Goal: Obtain resource: Download file/media

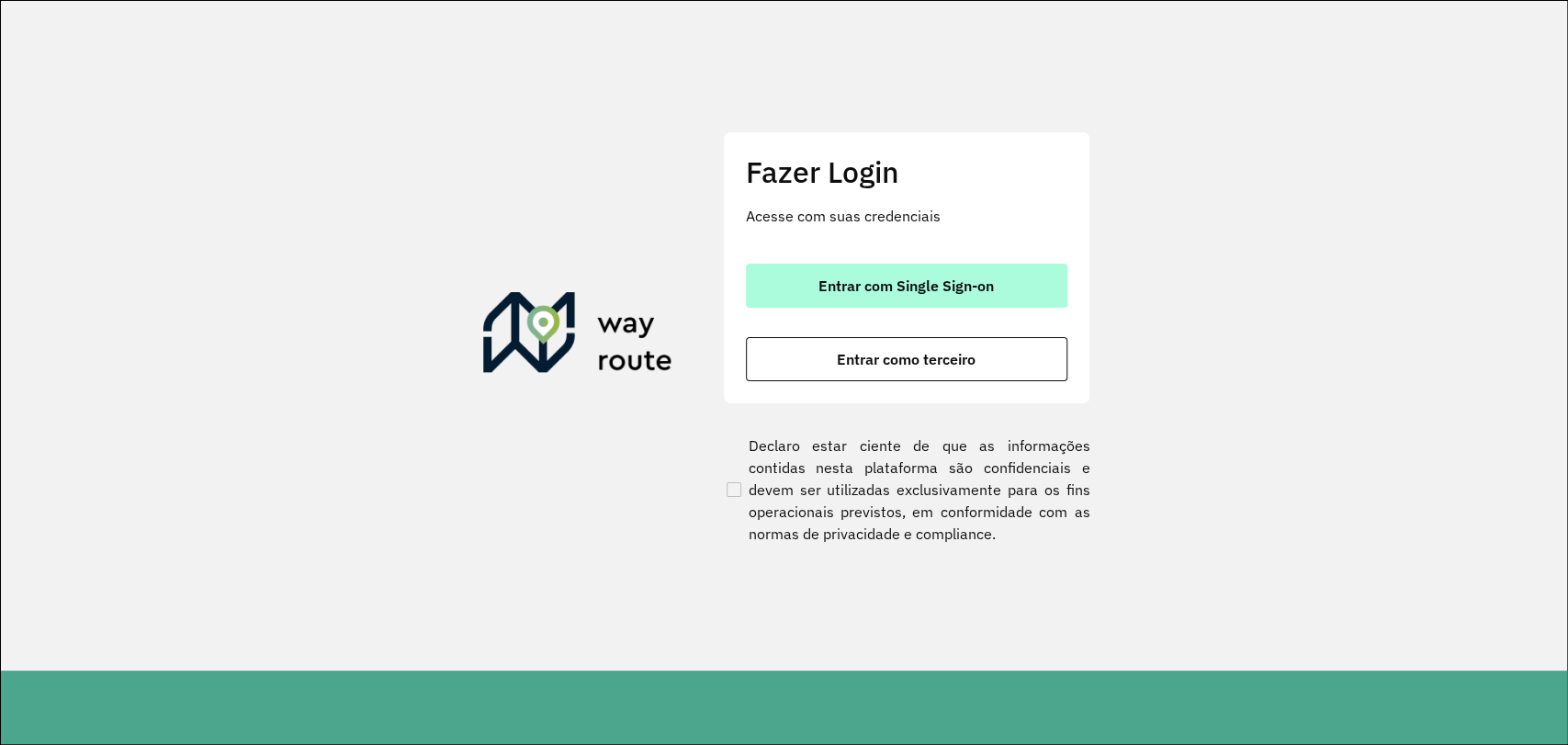
click at [829, 278] on span "Entrar com Single Sign-on" at bounding box center [905, 285] width 175 height 15
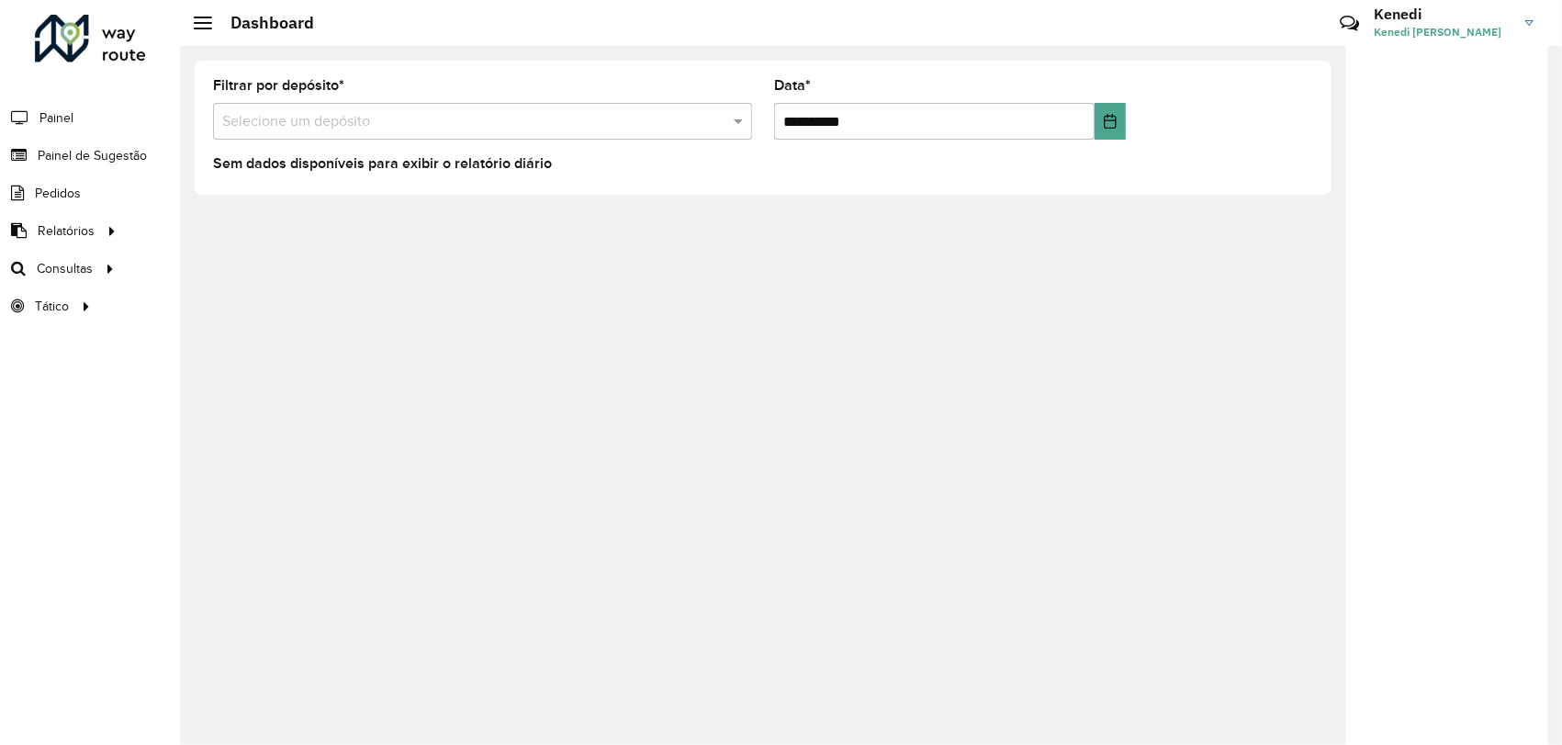
drag, startPoint x: 276, startPoint y: 273, endPoint x: 884, endPoint y: 123, distance: 626.2
click at [293, 264] on div "**********" at bounding box center [871, 395] width 1382 height 699
click at [1512, 154] on div at bounding box center [1448, 396] width 202 height 700
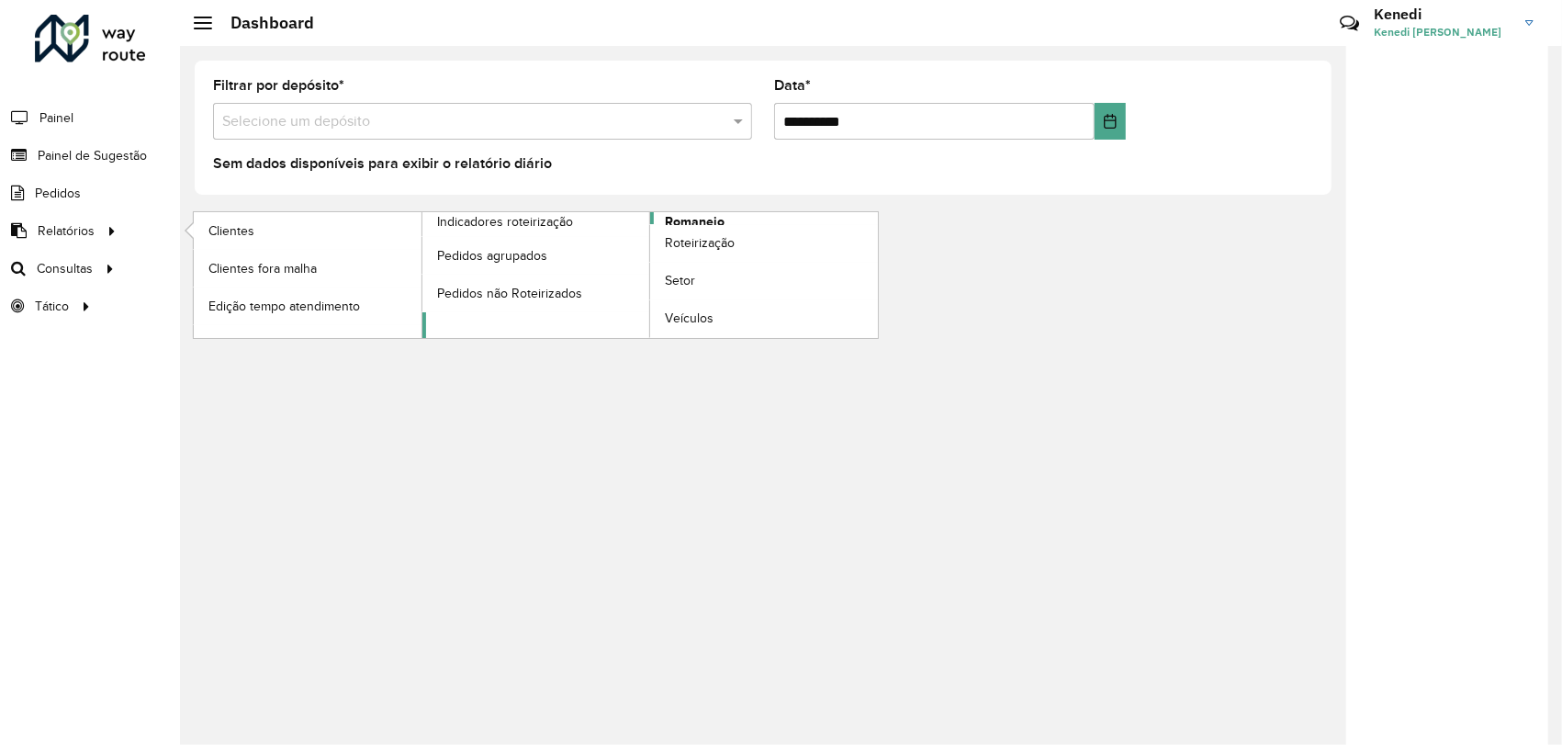
click at [687, 218] on span "Romaneio" at bounding box center [695, 221] width 60 height 19
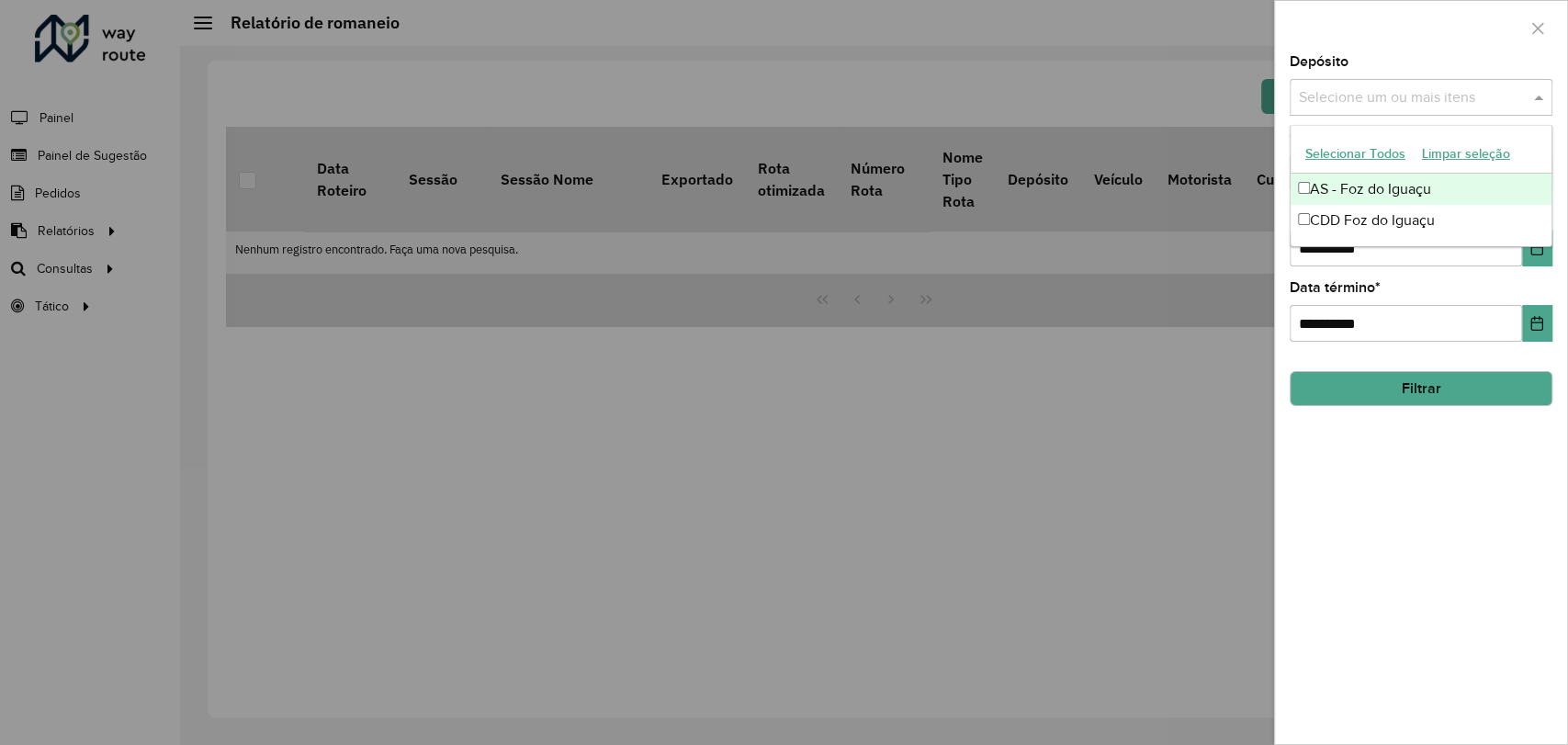
click at [1505, 95] on input "text" at bounding box center [1411, 98] width 235 height 22
click at [1395, 215] on div "CDD Foz do Iguaçu" at bounding box center [1421, 220] width 261 height 31
click at [1481, 41] on div at bounding box center [1421, 28] width 292 height 54
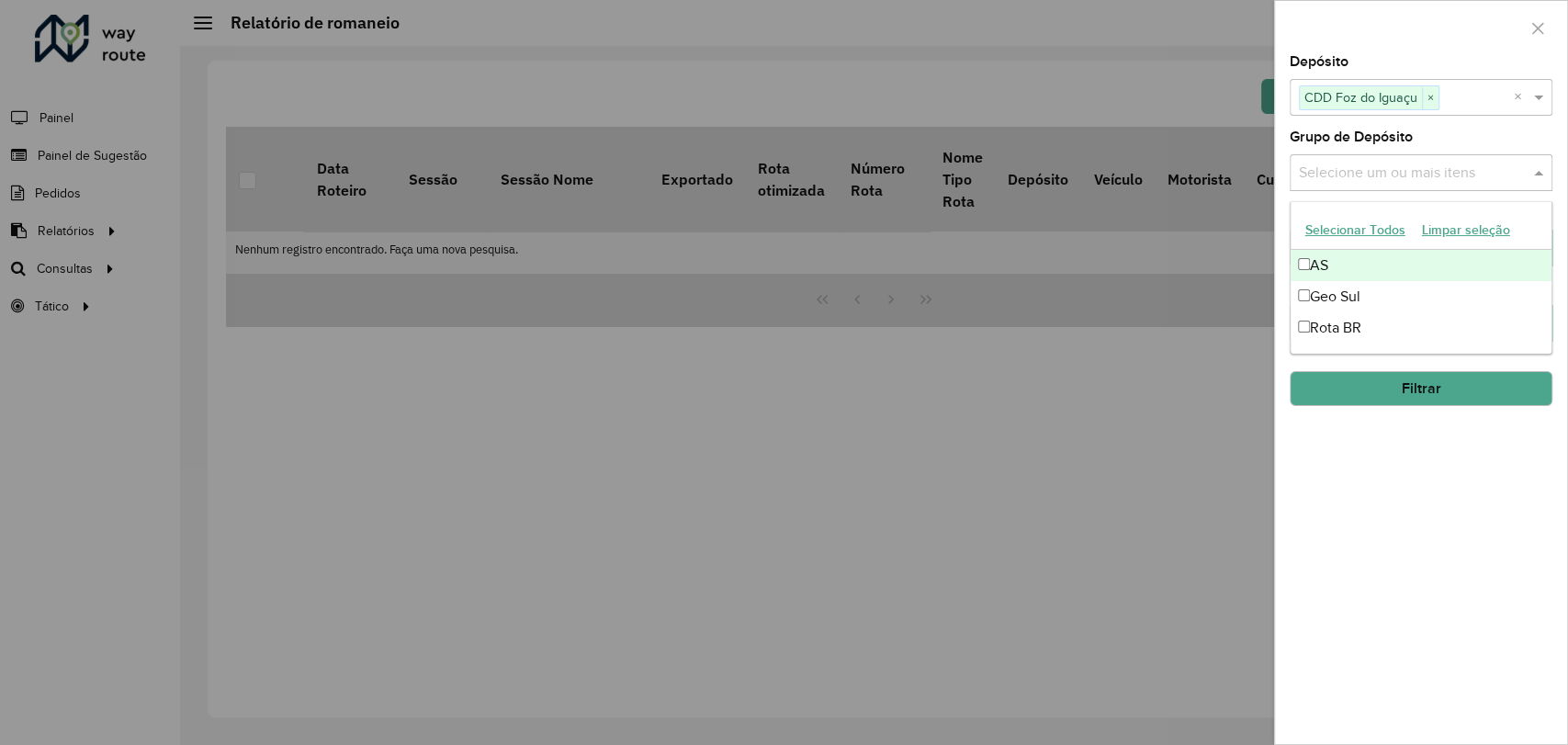
click at [1467, 165] on input "text" at bounding box center [1411, 174] width 235 height 22
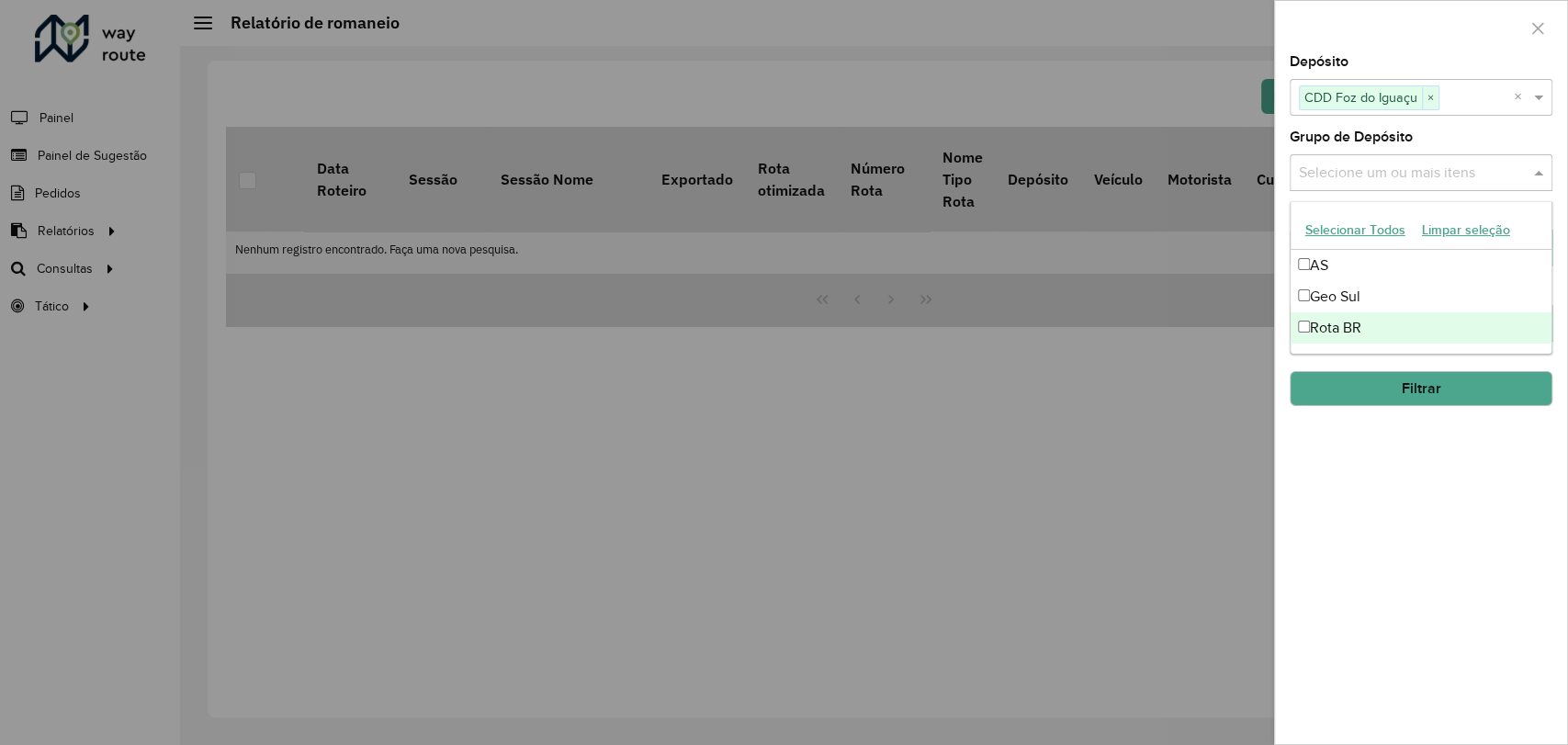
click at [1337, 322] on div "Rota BR" at bounding box center [1421, 327] width 261 height 31
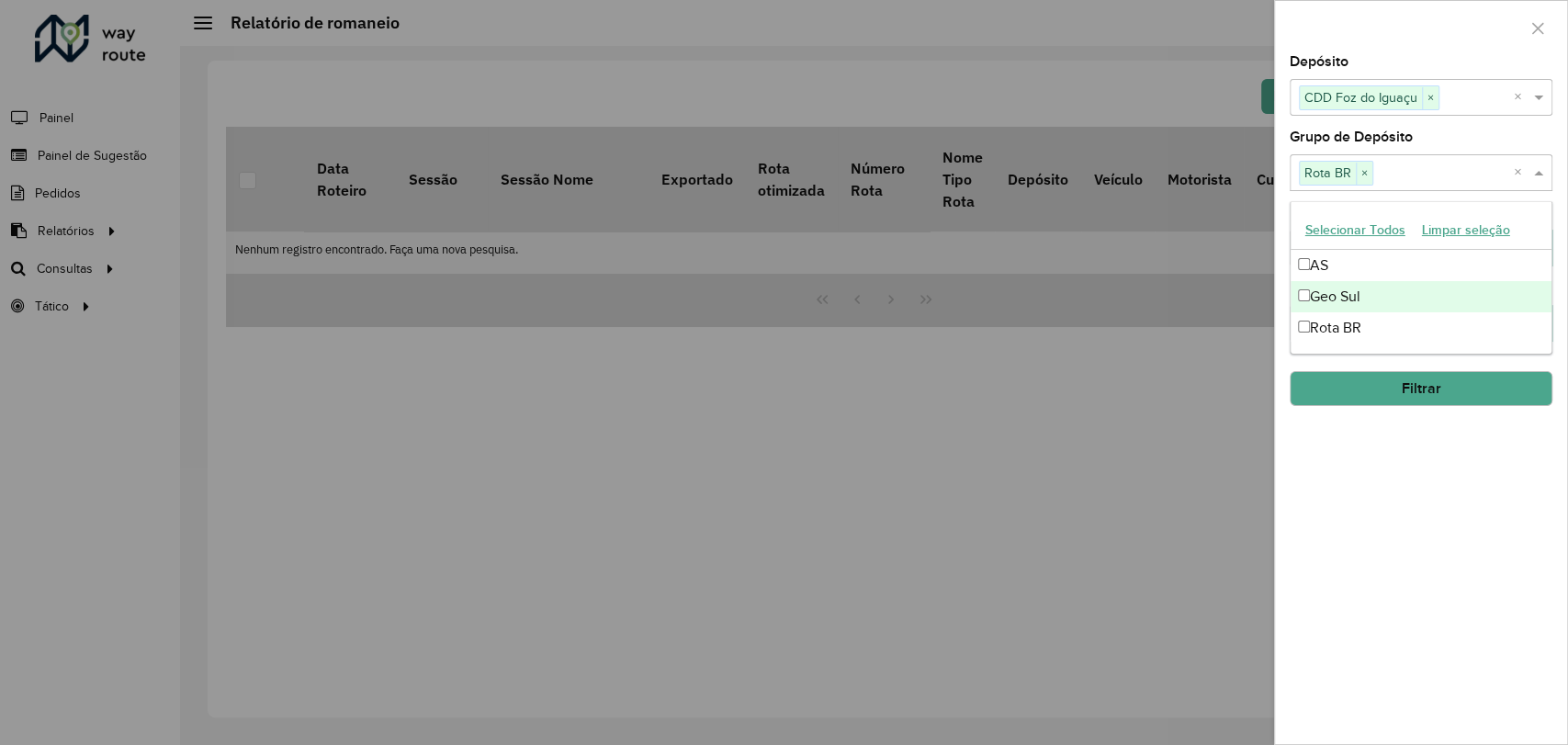
click at [1323, 298] on div "Geo Sul" at bounding box center [1421, 296] width 261 height 31
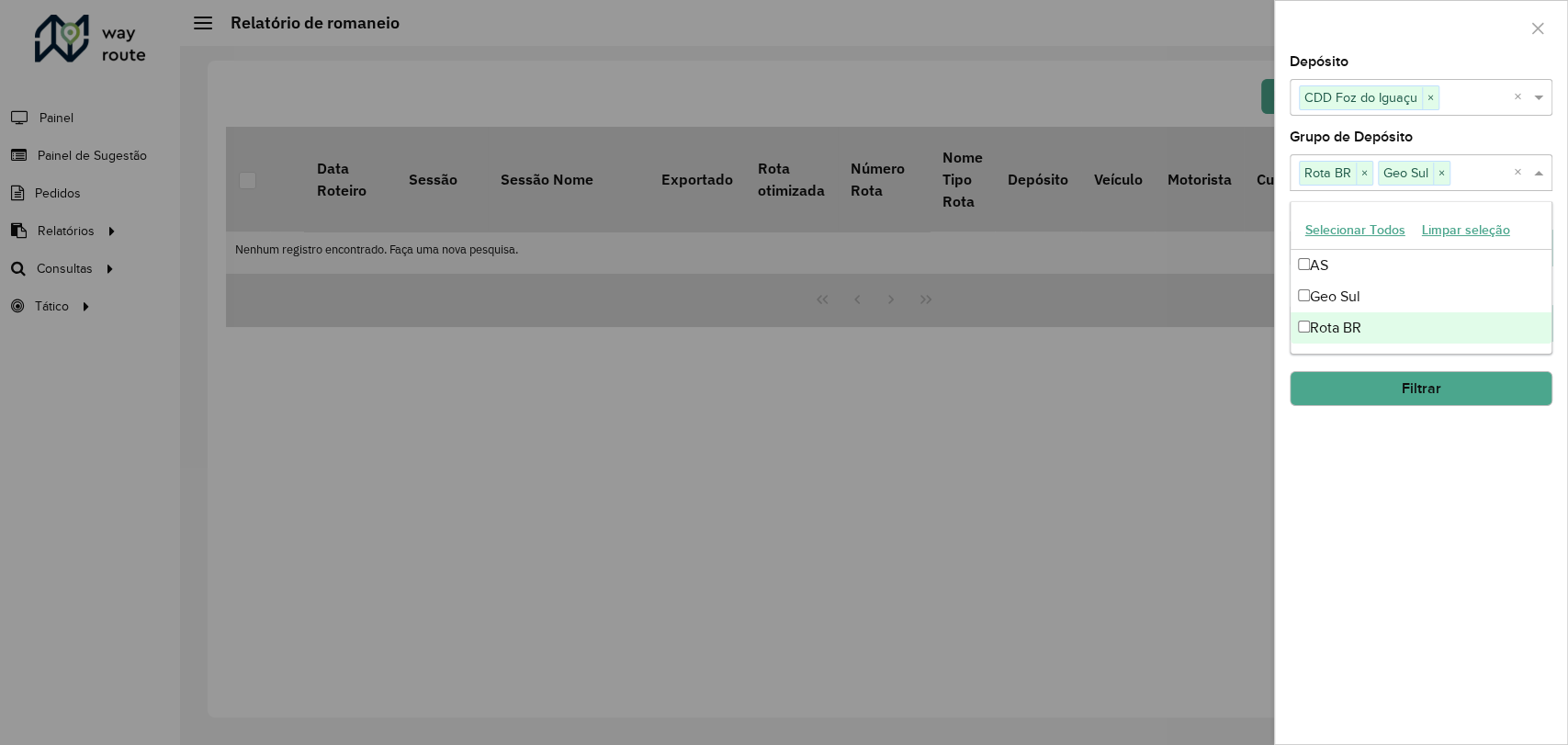
click at [1386, 389] on button "Filtrar" at bounding box center [1421, 388] width 263 height 35
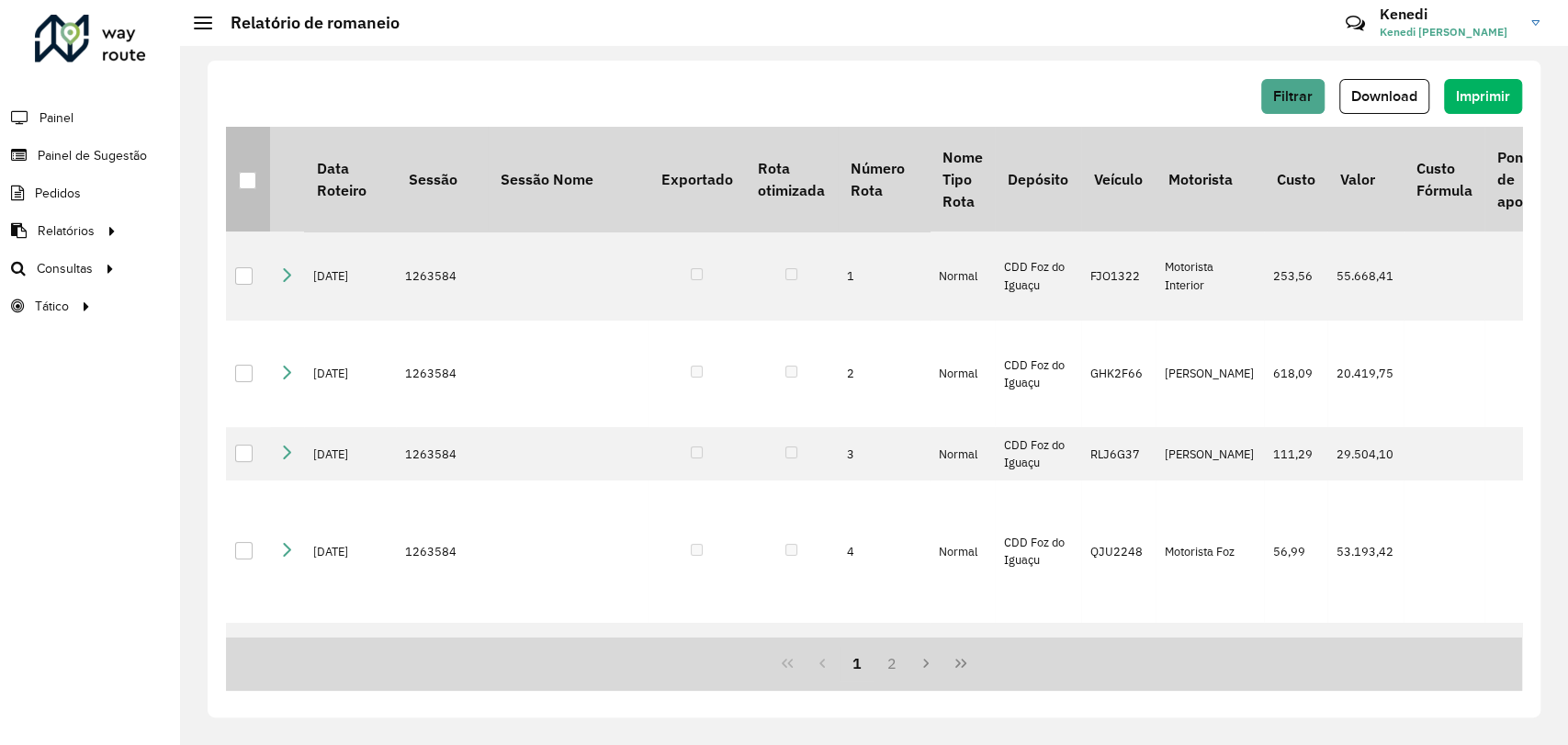
click at [257, 194] on th at bounding box center [248, 179] width 44 height 105
click at [257, 183] on th at bounding box center [248, 179] width 44 height 105
click at [251, 176] on div at bounding box center [247, 180] width 17 height 17
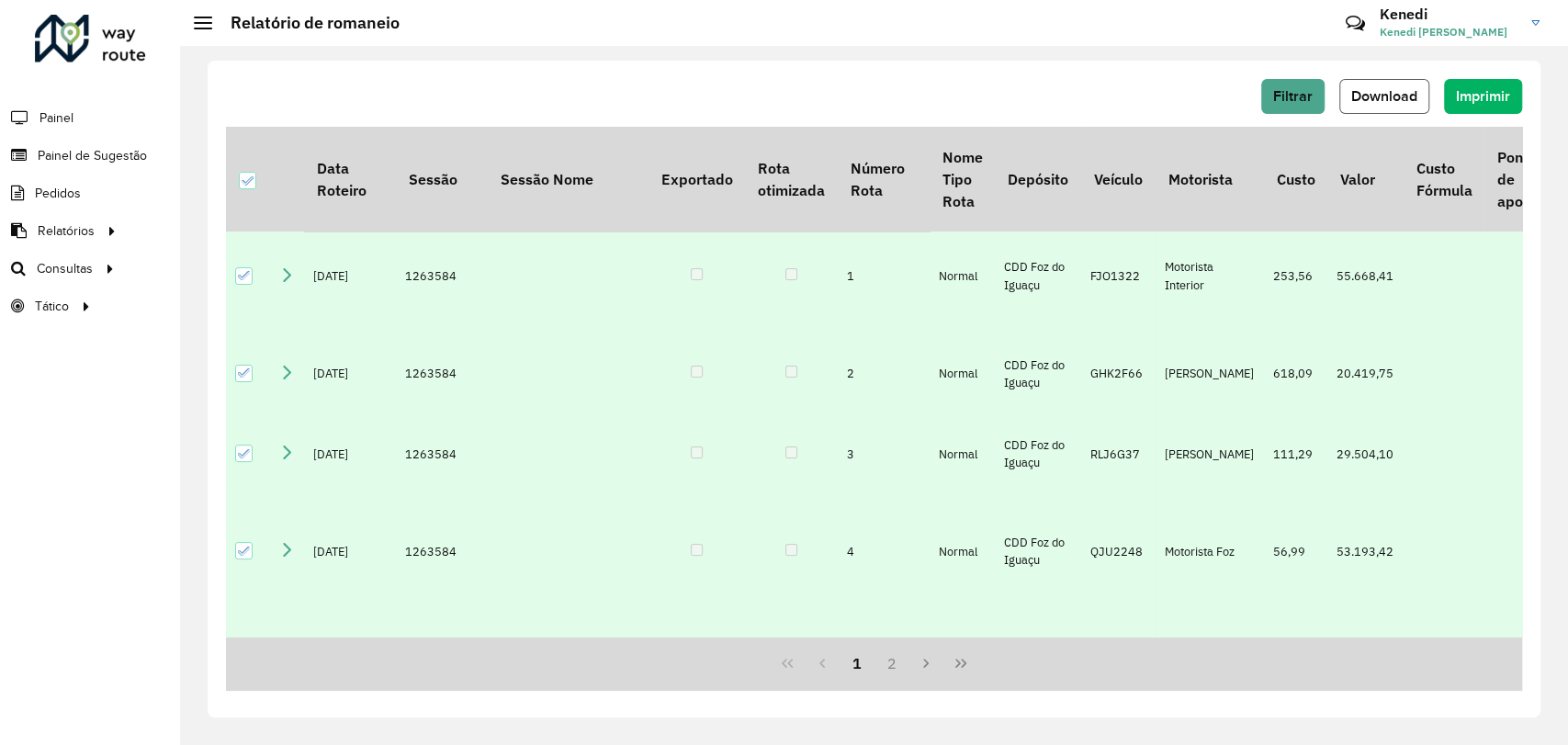
click at [1410, 91] on span "Download" at bounding box center [1384, 96] width 66 height 16
